Goal: Find specific page/section: Find specific page/section

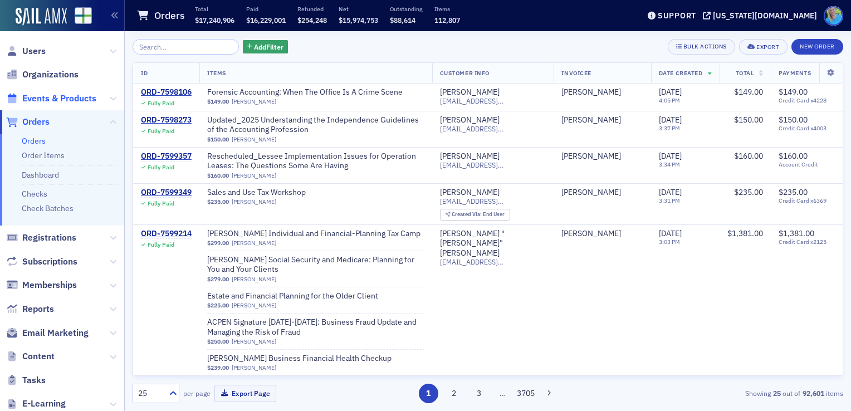
click at [62, 96] on span "Events & Products" at bounding box center [59, 98] width 74 height 12
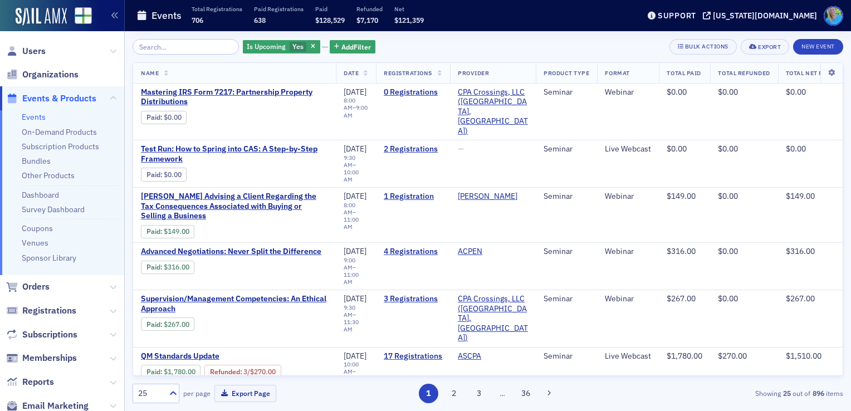
click at [168, 50] on input "search" at bounding box center [186, 47] width 106 height 16
click at [309, 50] on button "button" at bounding box center [314, 47] width 10 height 10
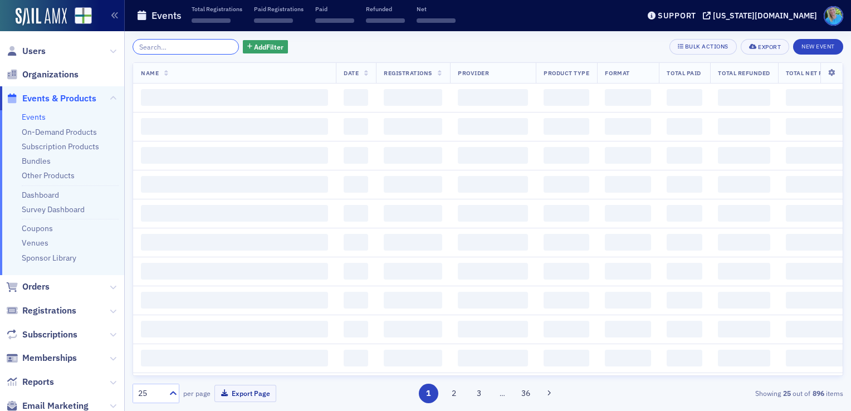
click at [167, 47] on input "search" at bounding box center [186, 47] width 106 height 16
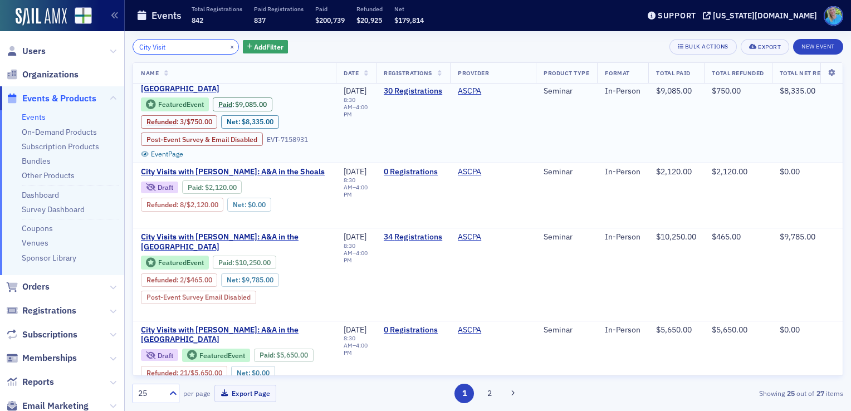
scroll to position [111, 0]
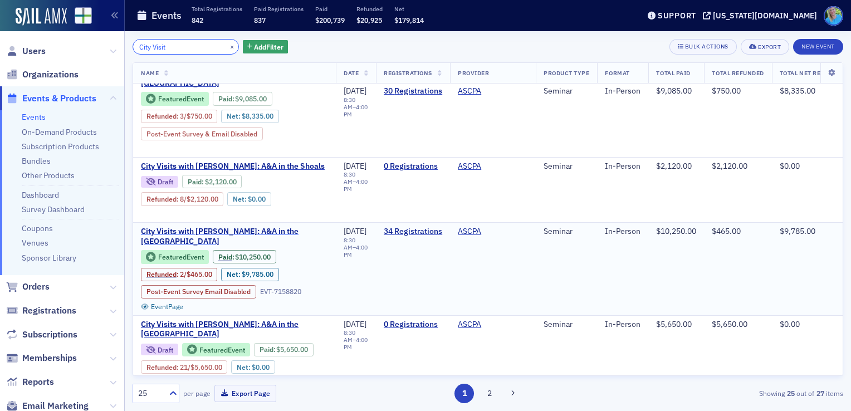
type input "City Visit"
click at [290, 227] on span "City Visits with Josh McGowan: A&A in the Queen City" at bounding box center [234, 236] width 187 height 19
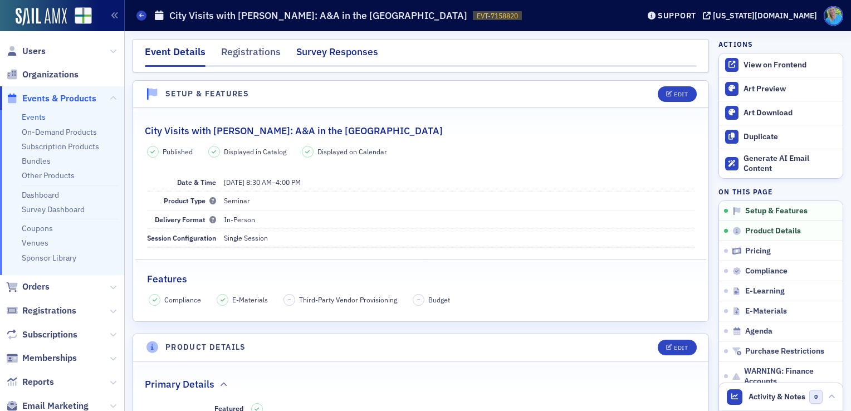
click at [328, 59] on div "Survey Responses" at bounding box center [337, 55] width 82 height 21
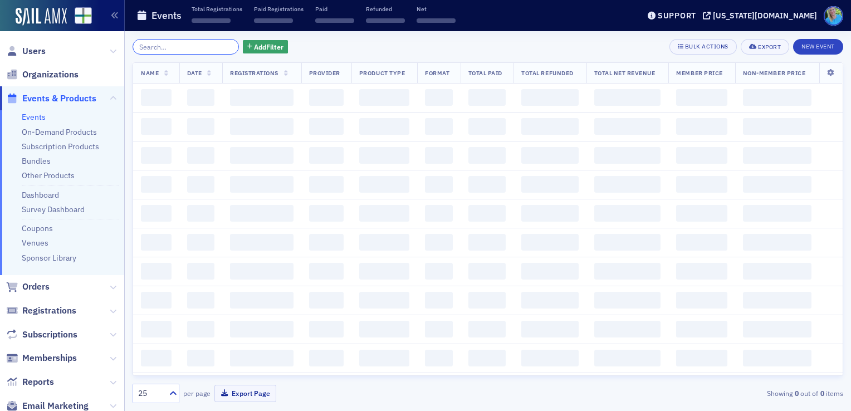
click at [207, 49] on input "search" at bounding box center [186, 47] width 106 height 16
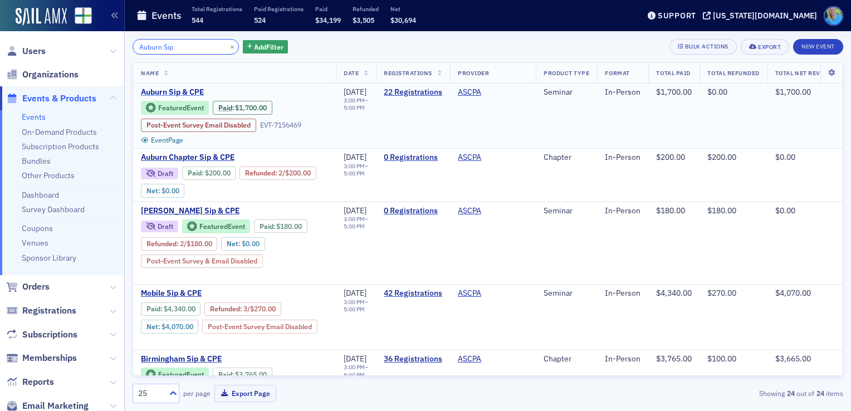
type input "Auburn Sip"
click at [182, 93] on span "Auburn Sip & CPE" at bounding box center [234, 92] width 187 height 10
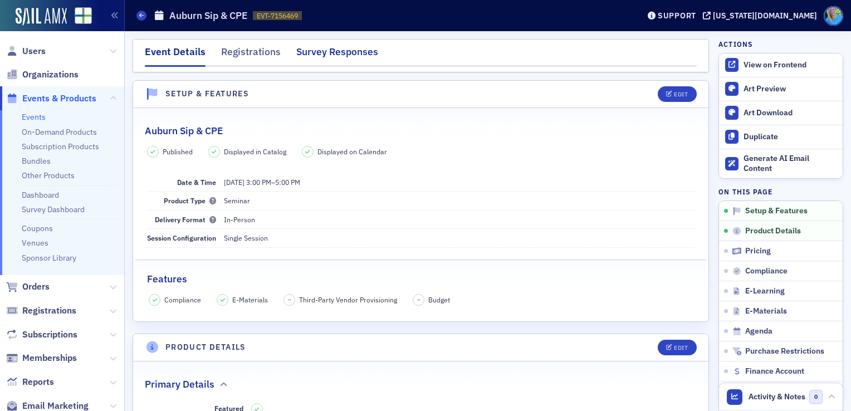
click at [336, 55] on div "Survey Responses" at bounding box center [337, 55] width 82 height 21
